Goal: Entertainment & Leisure: Consume media (video, audio)

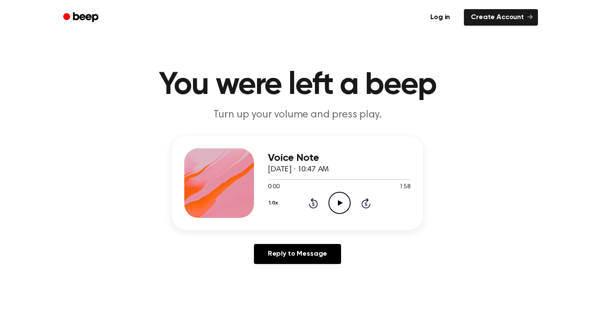
click at [340, 202] on icon at bounding box center [339, 203] width 5 height 6
click at [338, 203] on icon at bounding box center [339, 203] width 5 height 6
click at [340, 202] on icon at bounding box center [339, 203] width 5 height 6
click at [340, 206] on icon "Pause Audio" at bounding box center [339, 203] width 22 height 22
